Goal: Check status: Check status

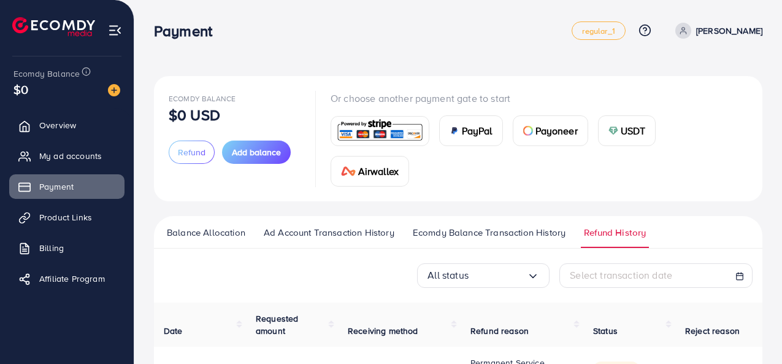
scroll to position [90, 0]
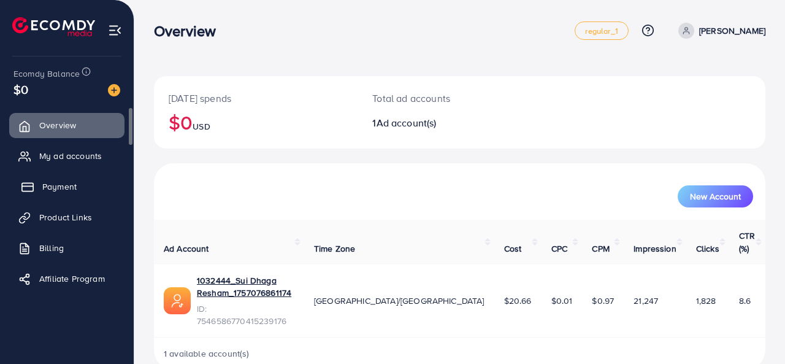
click at [56, 188] on span "Payment" at bounding box center [59, 186] width 34 height 12
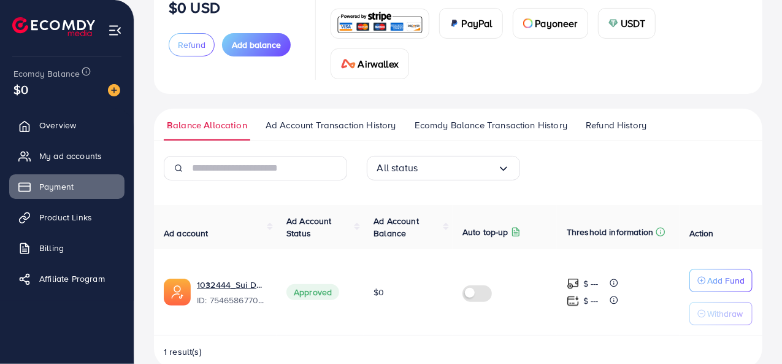
scroll to position [123, 0]
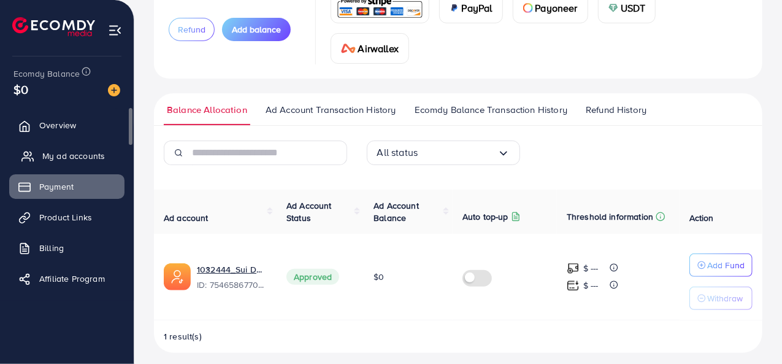
click at [61, 158] on span "My ad accounts" at bounding box center [73, 156] width 63 height 12
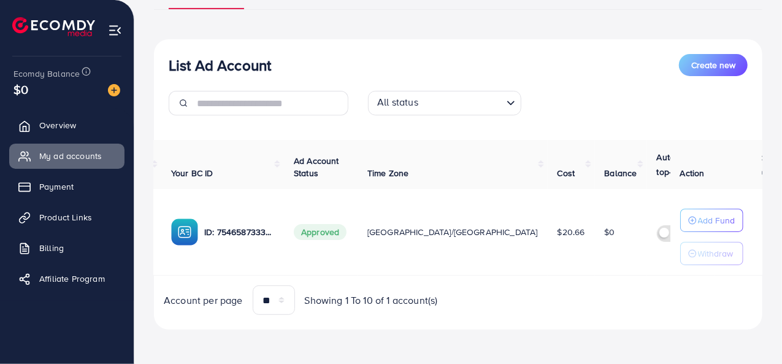
scroll to position [0, 129]
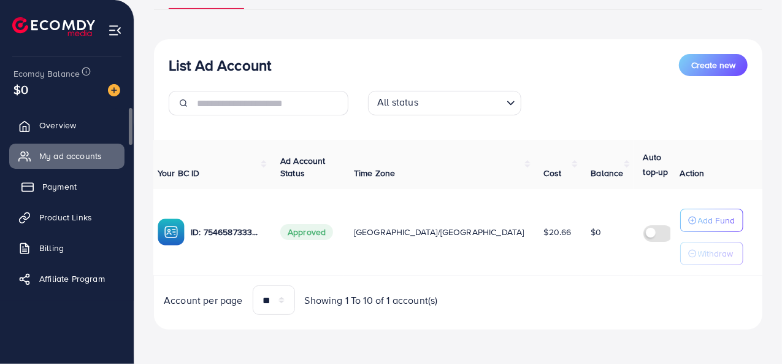
click at [69, 190] on span "Payment" at bounding box center [59, 186] width 34 height 12
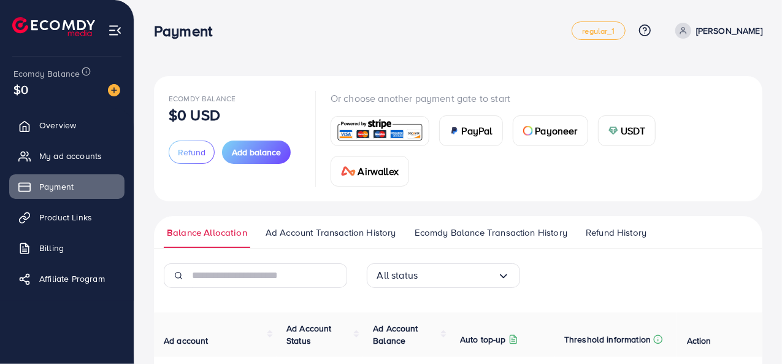
click at [602, 235] on span "Refund History" at bounding box center [616, 232] width 61 height 13
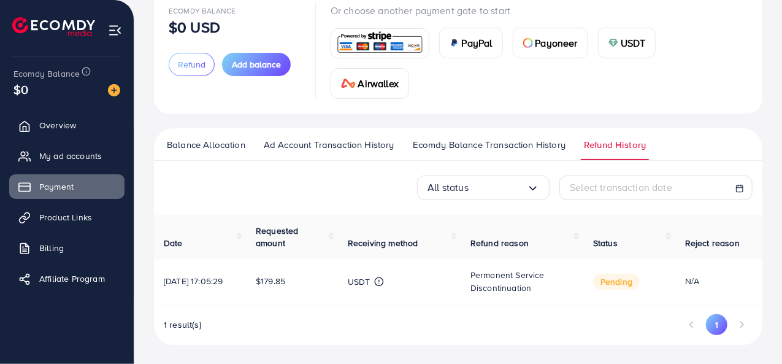
scroll to position [90, 0]
